Goal: Navigation & Orientation: Find specific page/section

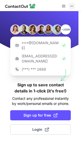
click at [73, 5] on span at bounding box center [72, 6] width 4 height 4
